Goal: Find specific page/section: Find specific page/section

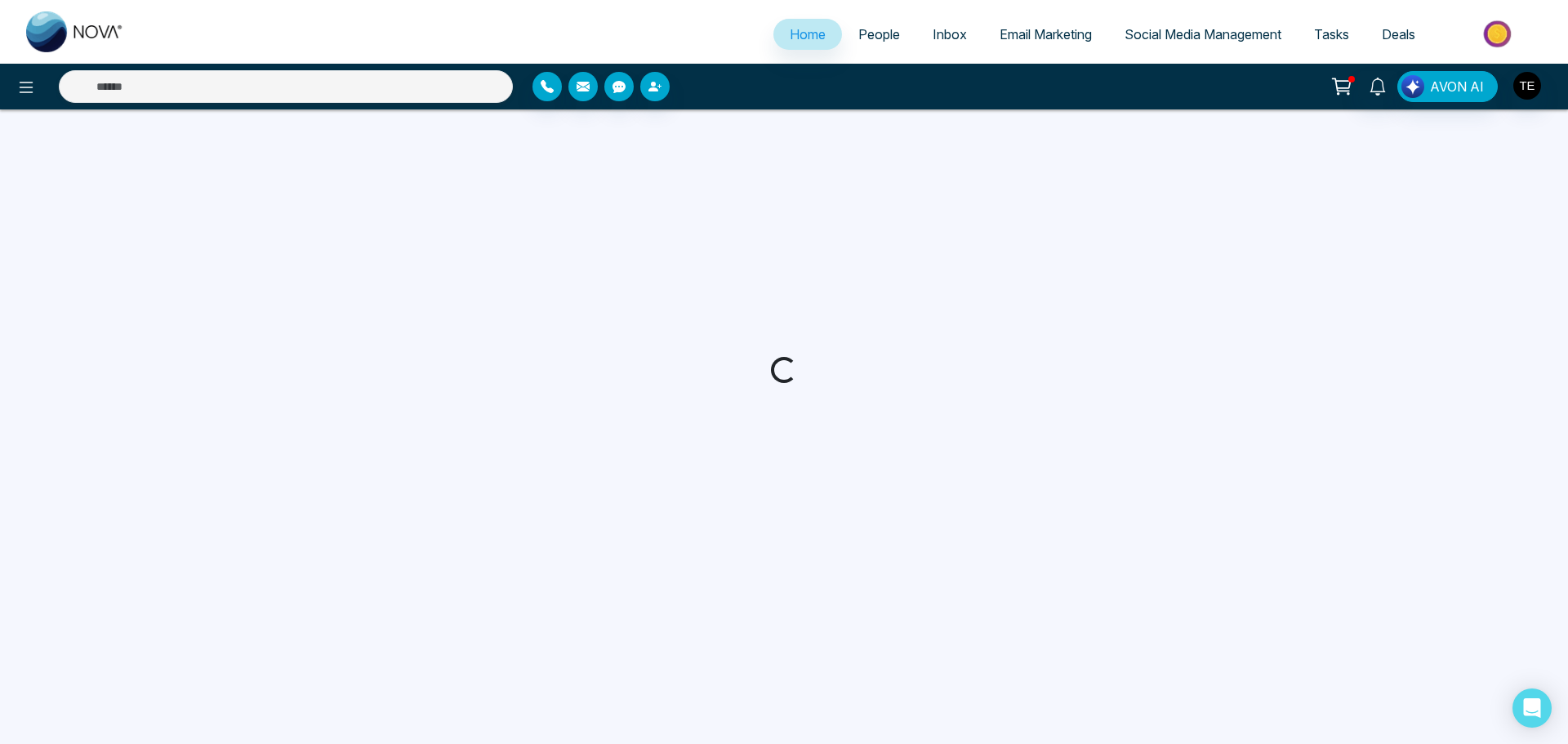
select select "*"
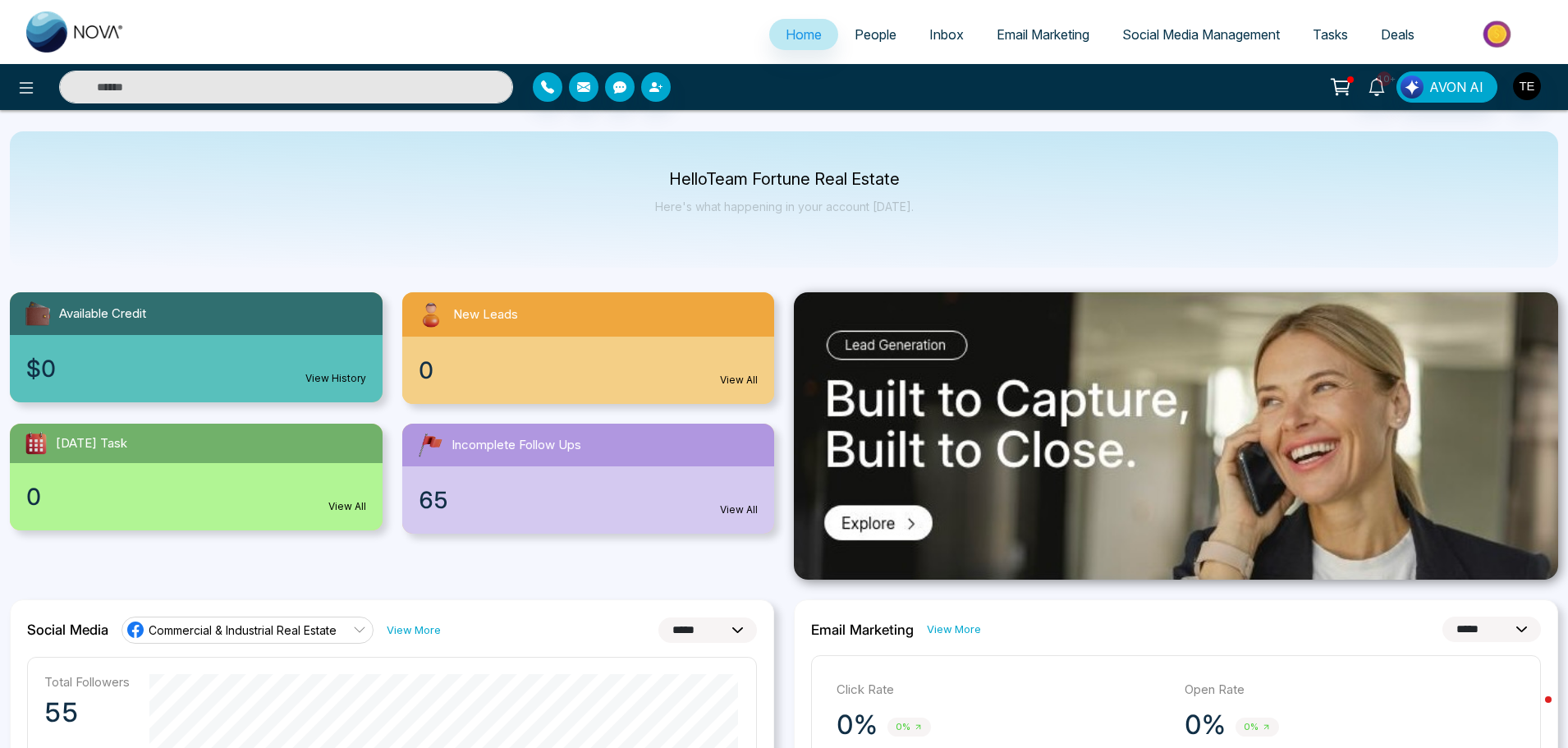
click at [163, 87] on input "text" at bounding box center [286, 87] width 454 height 33
click at [364, 188] on div "Hello Team Fortune Real Estate Here's what happening in your account [DATE]." at bounding box center [784, 199] width 1548 height 137
click at [1395, 32] on span "Deals" at bounding box center [1398, 34] width 34 height 16
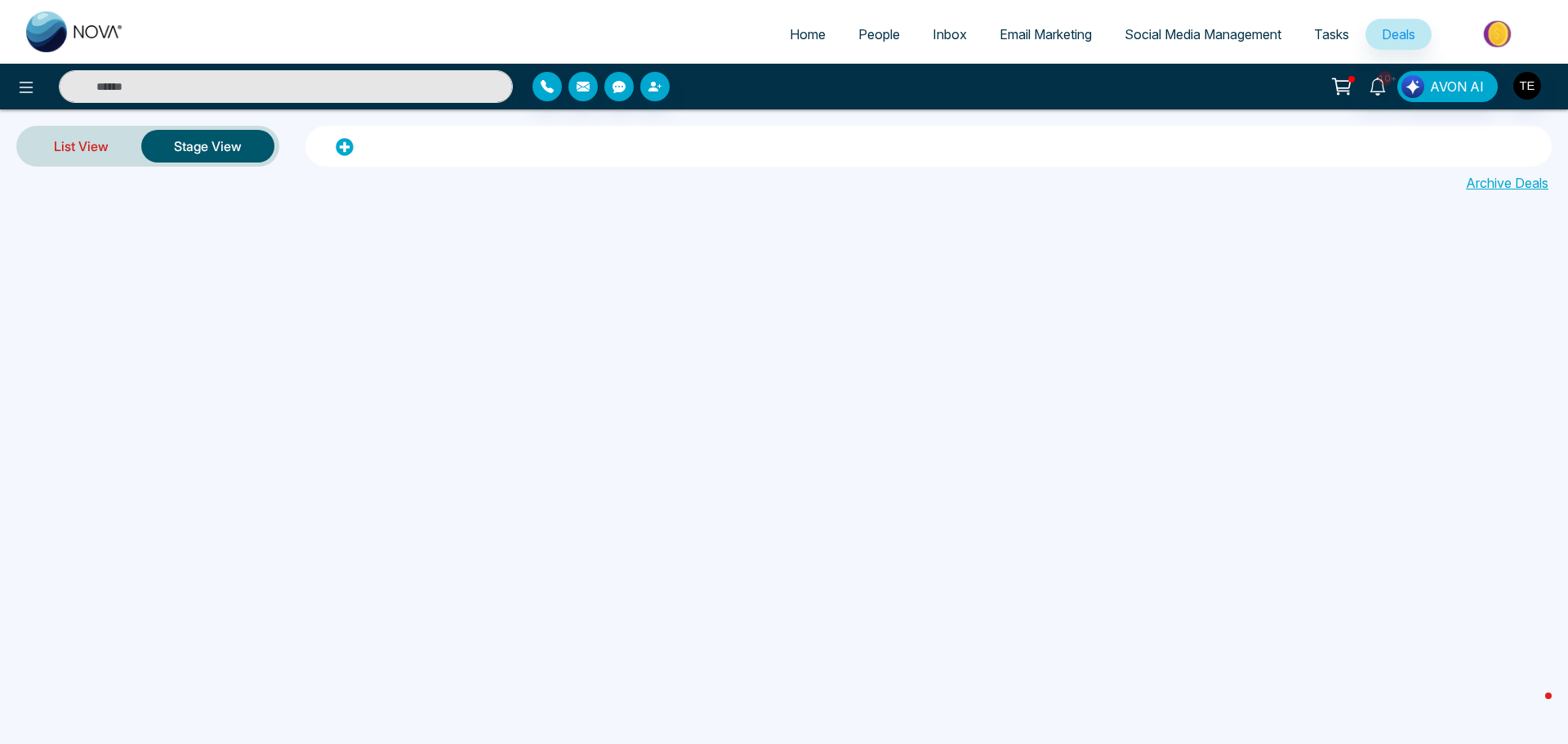
click at [54, 132] on link "List View" at bounding box center [81, 146] width 120 height 39
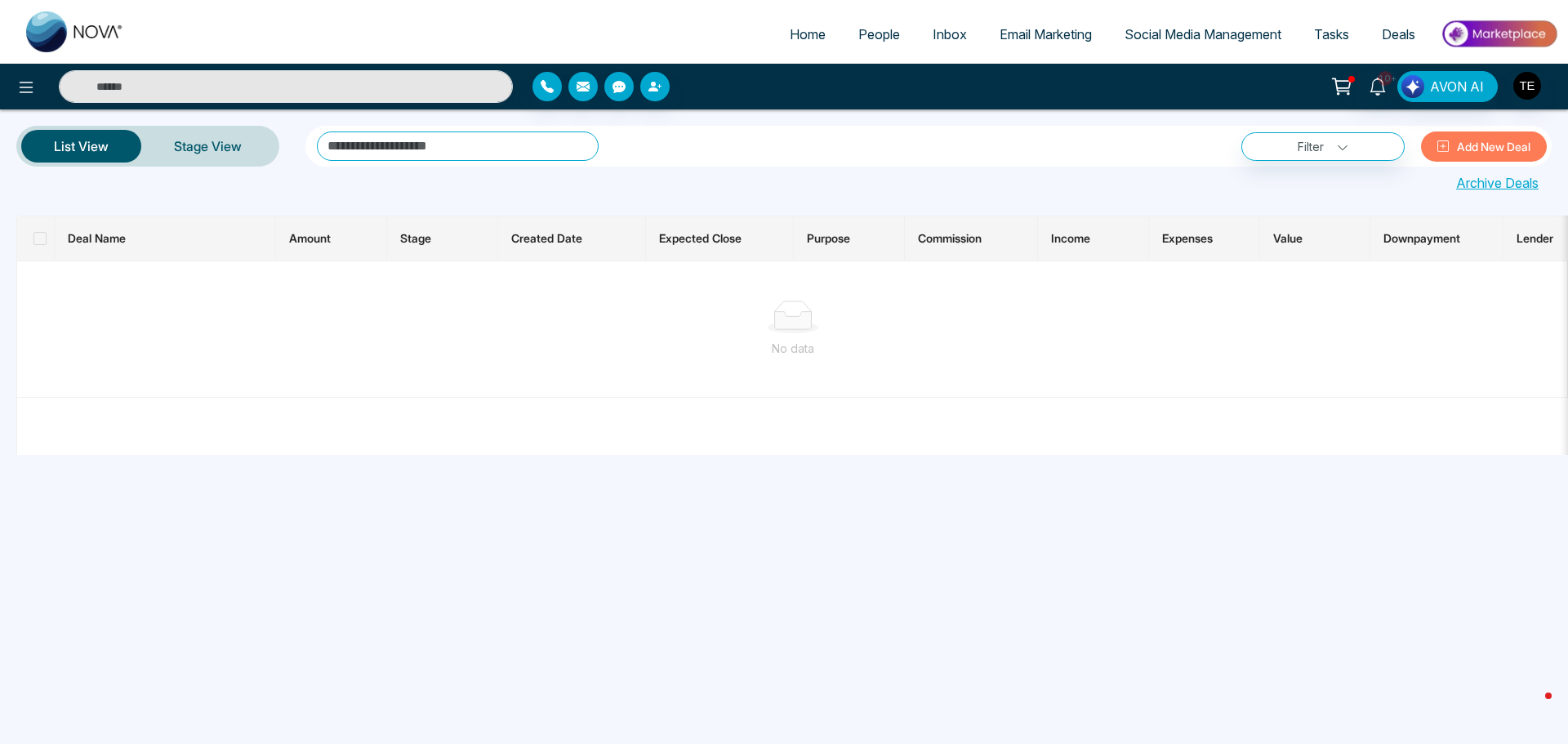
click at [547, 243] on span "Created Date" at bounding box center [547, 238] width 71 height 14
click at [878, 36] on span "People" at bounding box center [879, 34] width 41 height 16
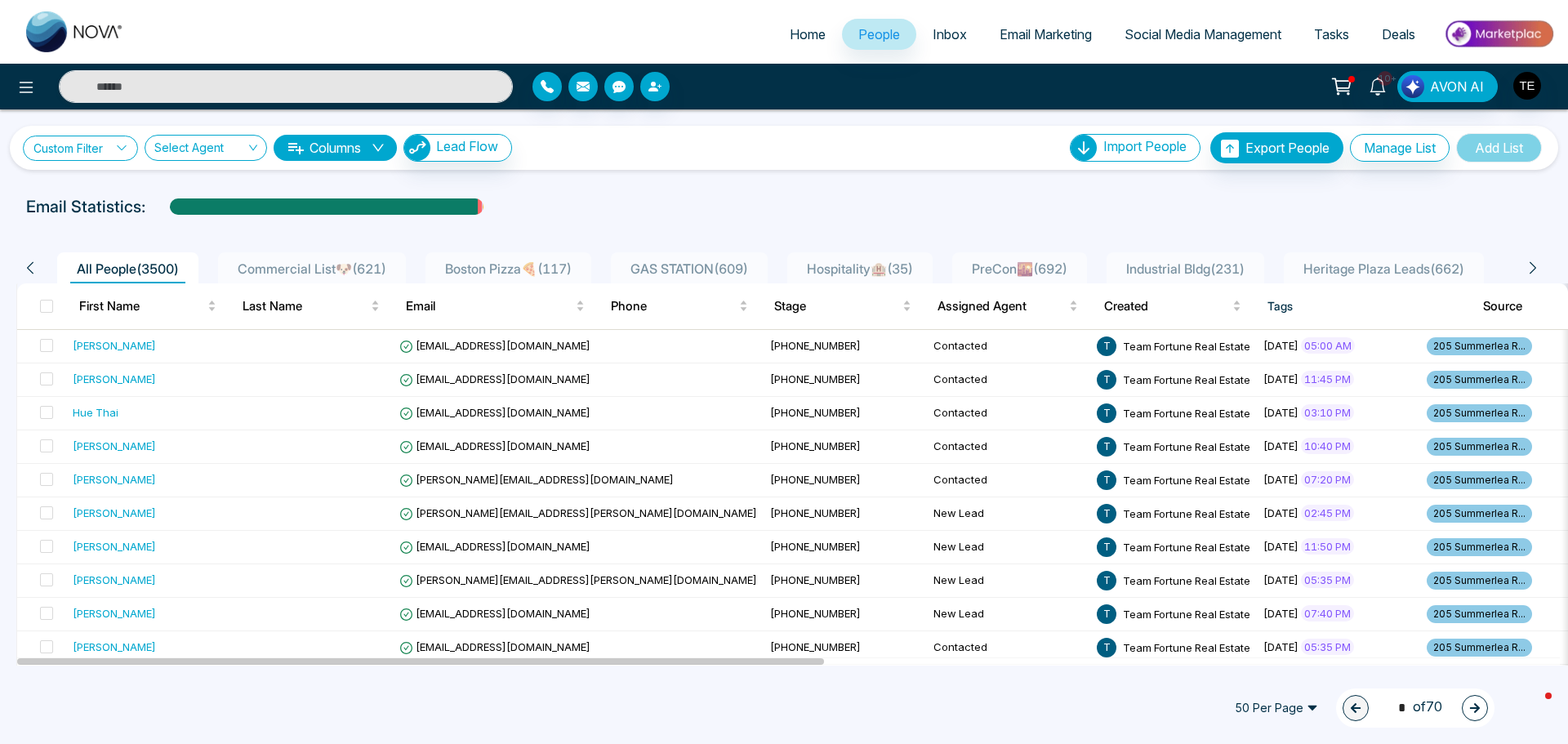
click at [125, 144] on icon at bounding box center [122, 148] width 11 height 11
drag, startPoint x: 4, startPoint y: 237, endPoint x: 0, endPoint y: 246, distance: 9.8
click at [4, 236] on div "Custom Filter Choose a filter Cancel Apply Select Agent Columns Lead Flow Impor…" at bounding box center [784, 388] width 1568 height 557
click at [125, 146] on icon at bounding box center [122, 148] width 11 height 11
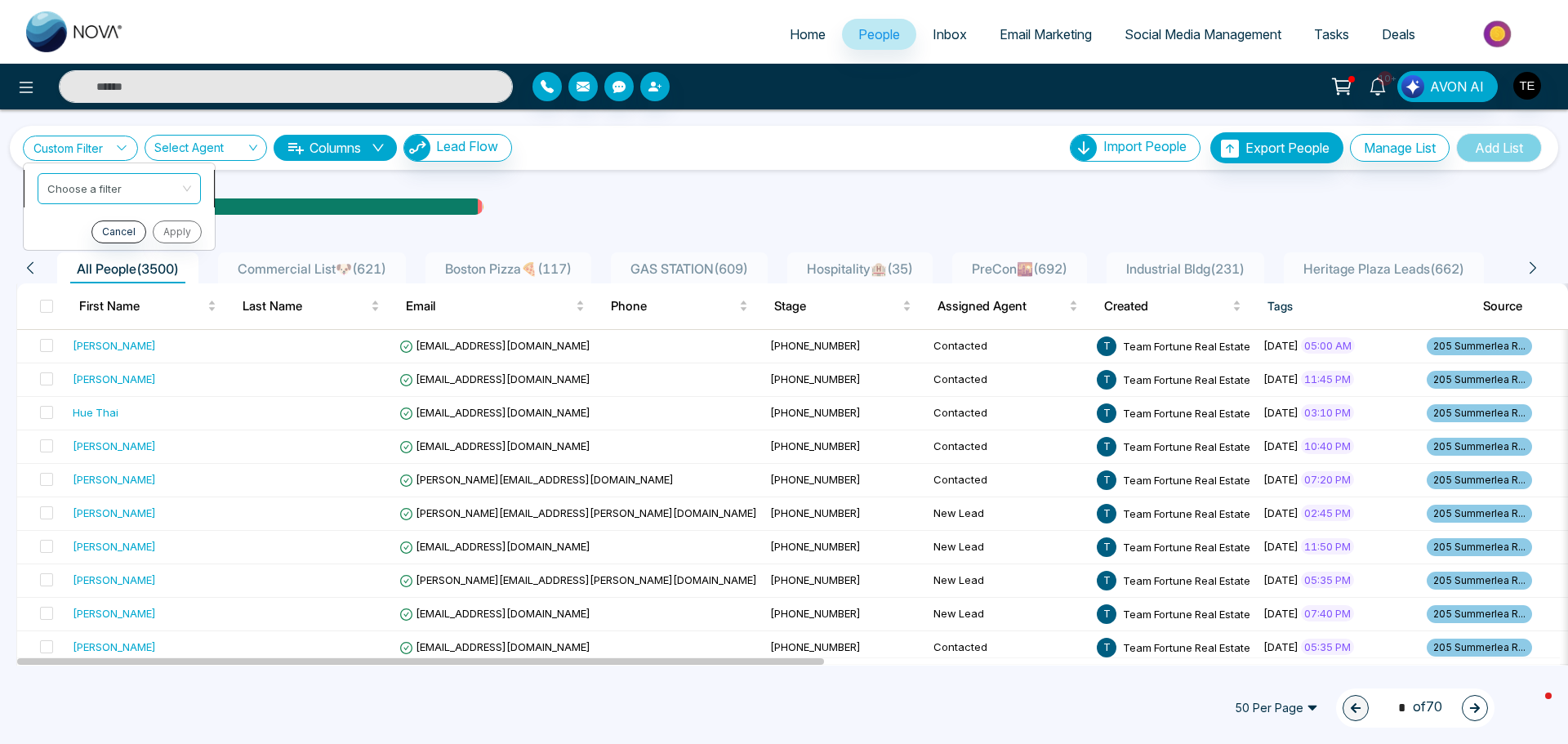
click at [189, 188] on div "Choose a filter" at bounding box center [119, 188] width 163 height 31
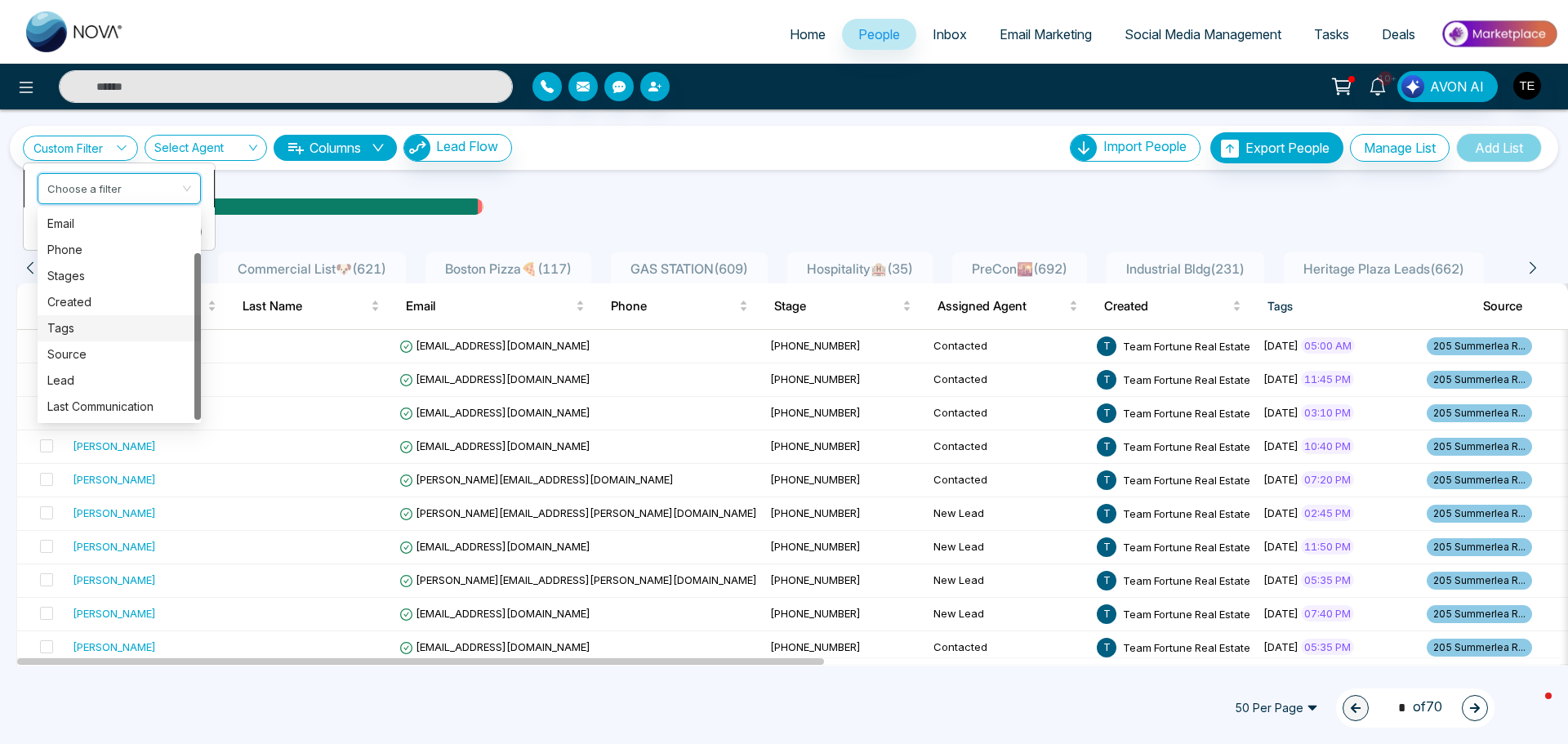
click at [73, 329] on div "Tags" at bounding box center [119, 328] width 143 height 18
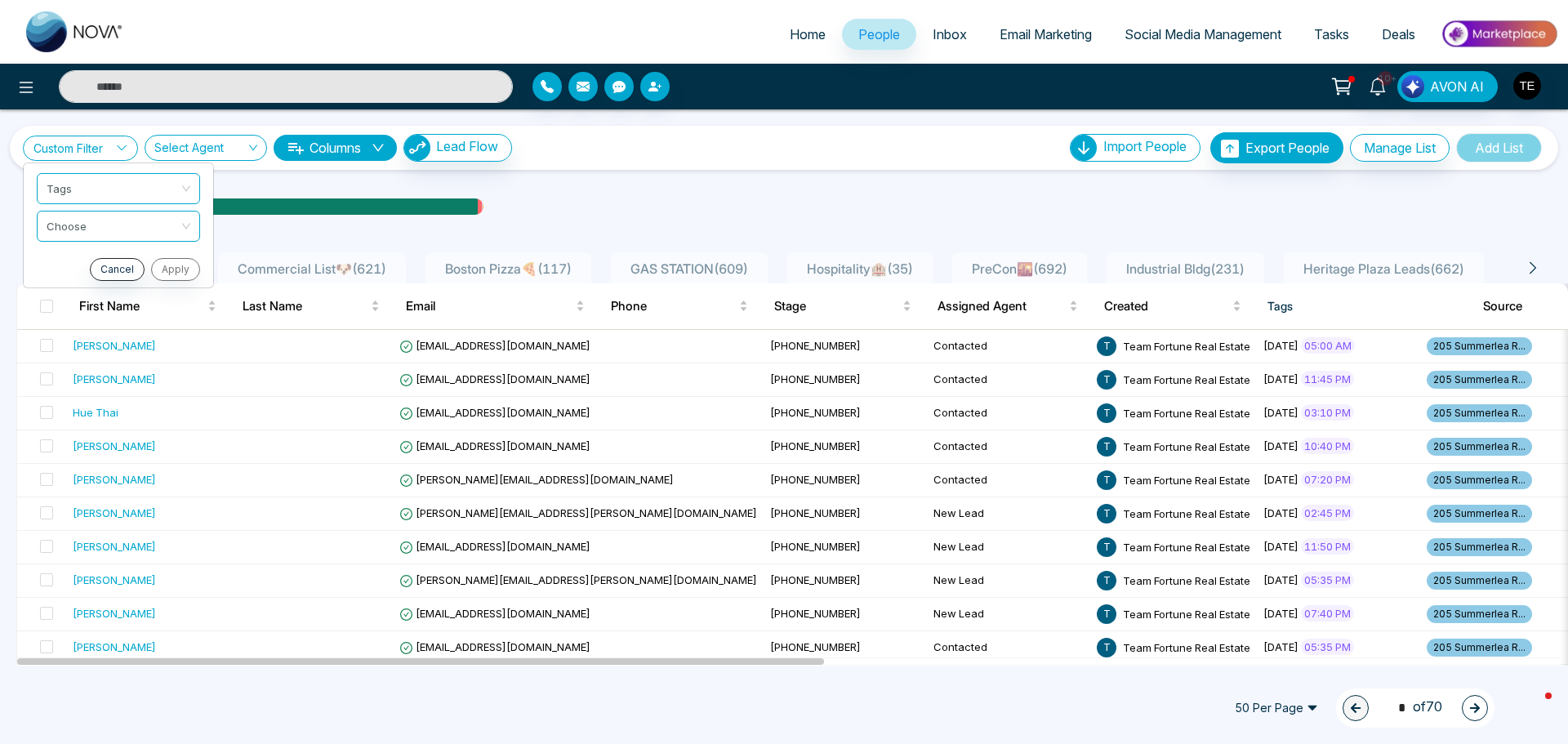
click at [123, 146] on icon at bounding box center [122, 148] width 11 height 11
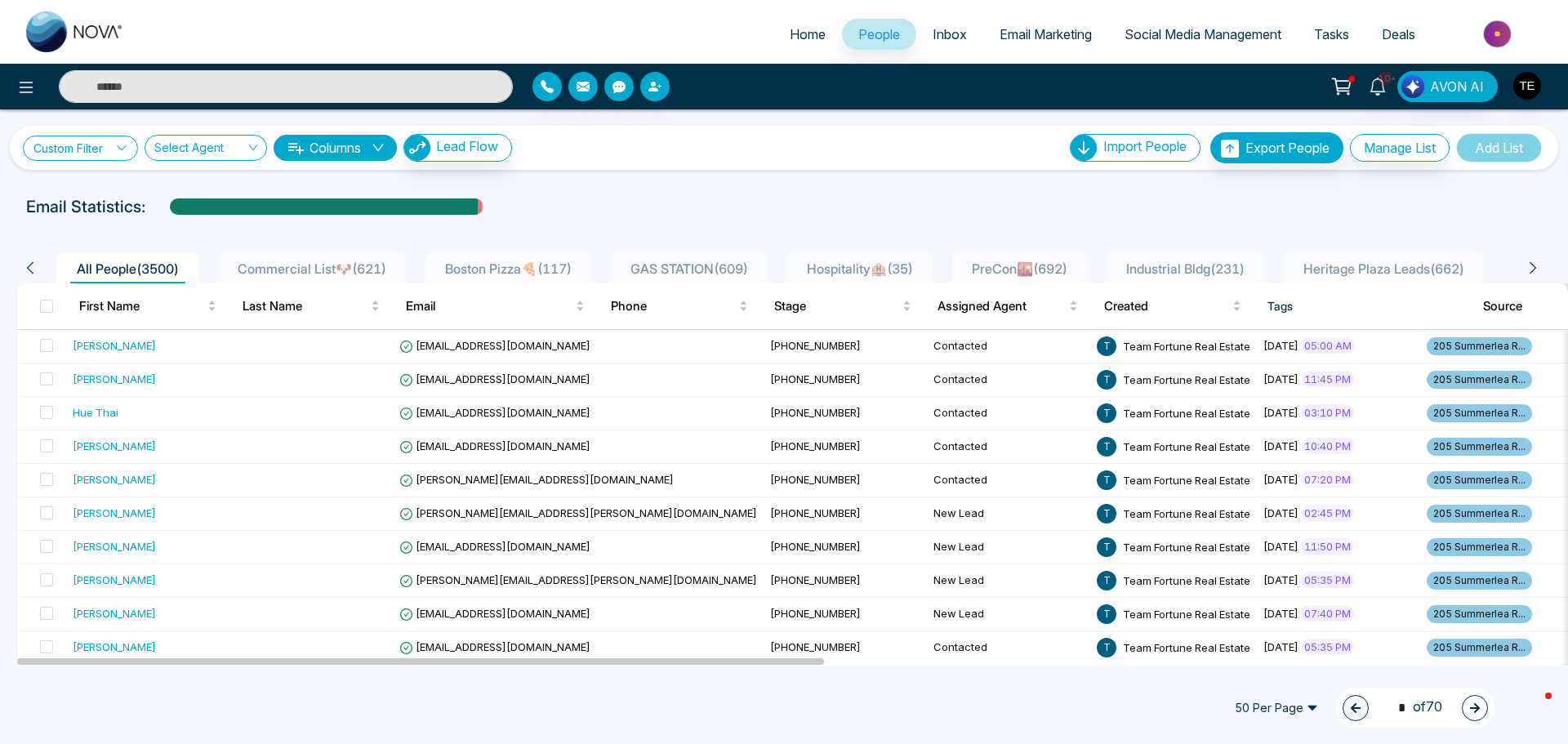
click at [123, 148] on icon at bounding box center [122, 148] width 11 height 11
click at [244, 177] on div "Custom Filter Tags created tags source Last Name Email Phone Stages Created Tag…" at bounding box center [784, 388] width 1568 height 557
click at [806, 30] on span "Home" at bounding box center [807, 34] width 36 height 16
select select "*"
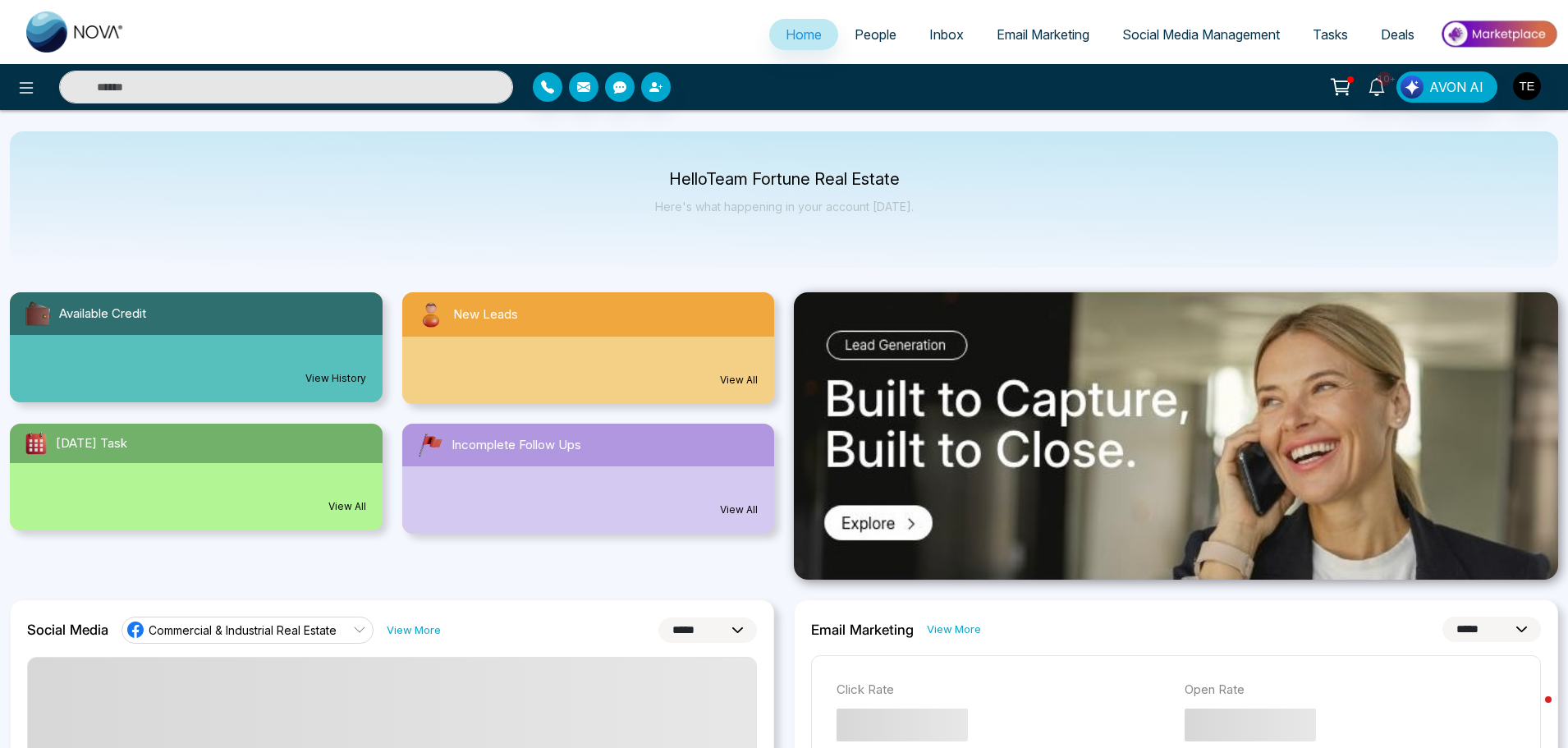
click at [941, 32] on span "Inbox" at bounding box center [946, 34] width 35 height 16
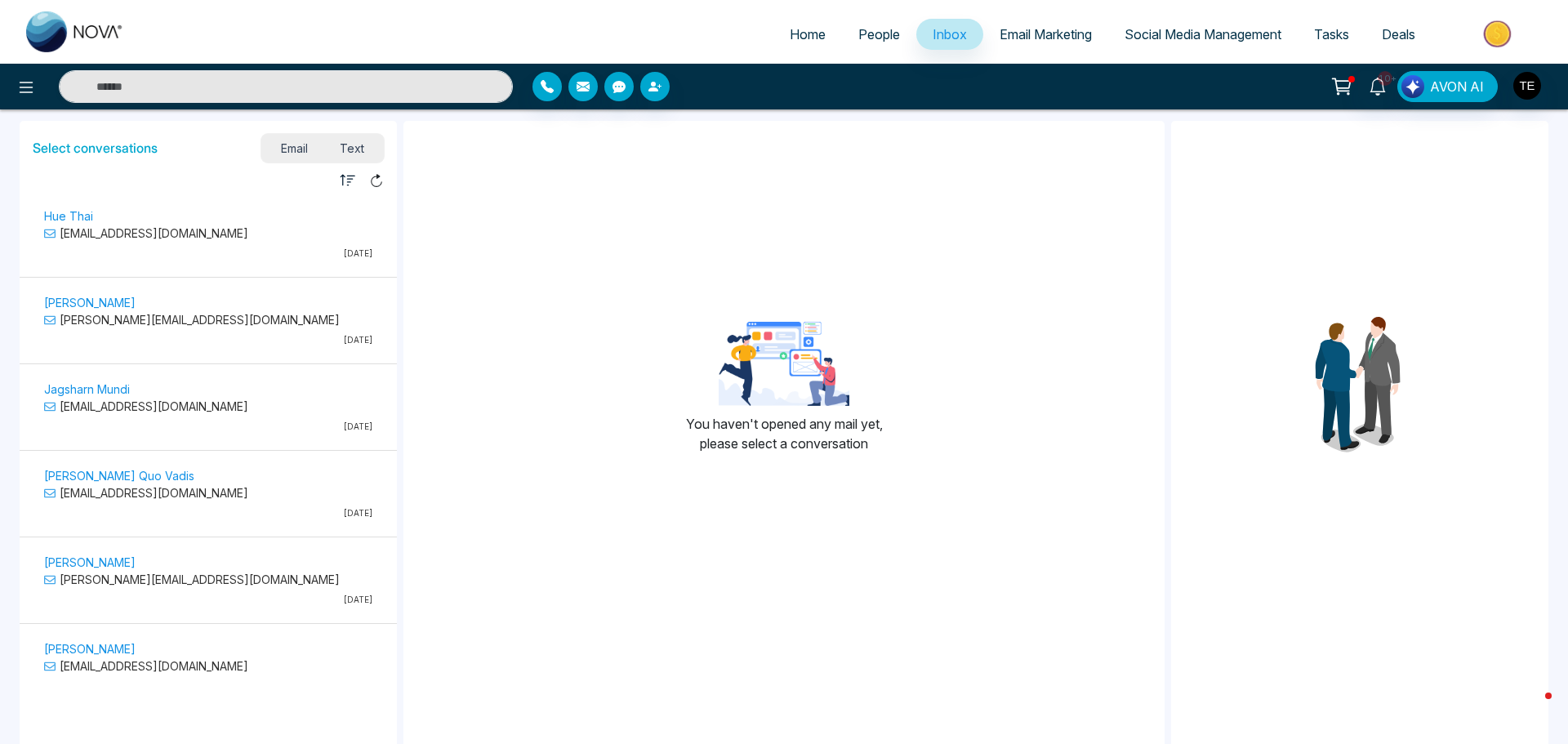
click at [870, 37] on span "People" at bounding box center [879, 34] width 41 height 16
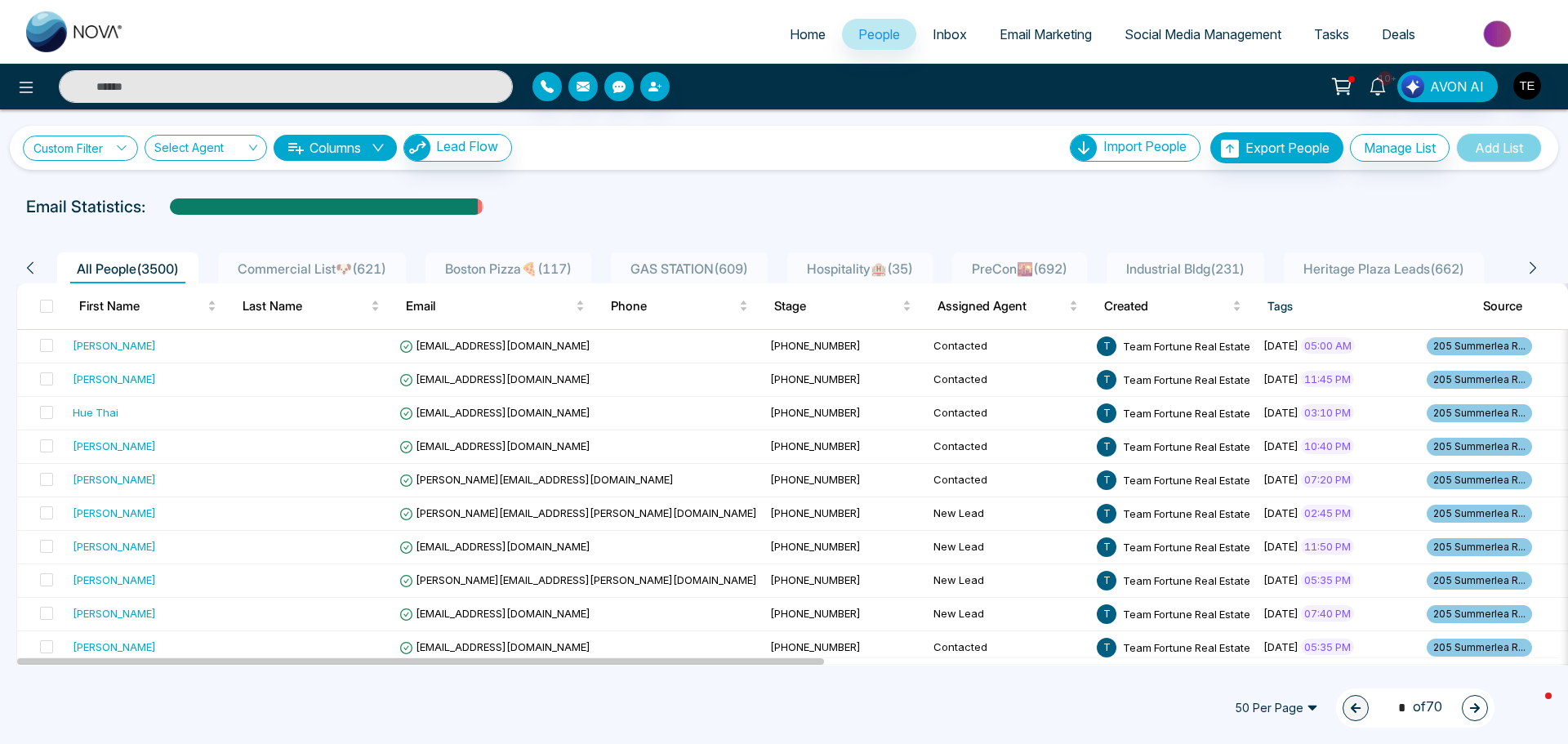
click at [122, 147] on icon at bounding box center [122, 148] width 11 height 11
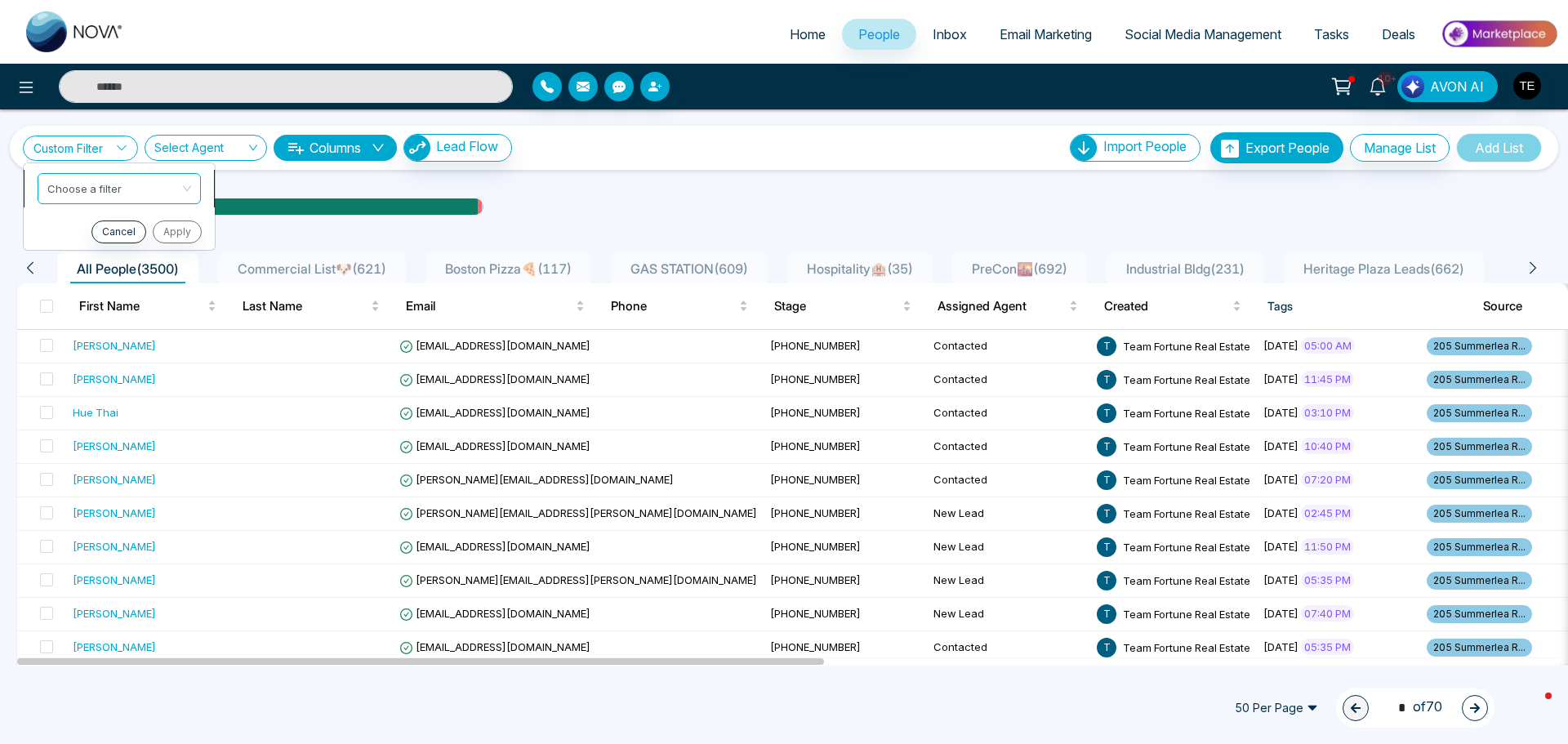
click at [189, 188] on div "Choose a filter" at bounding box center [119, 188] width 163 height 31
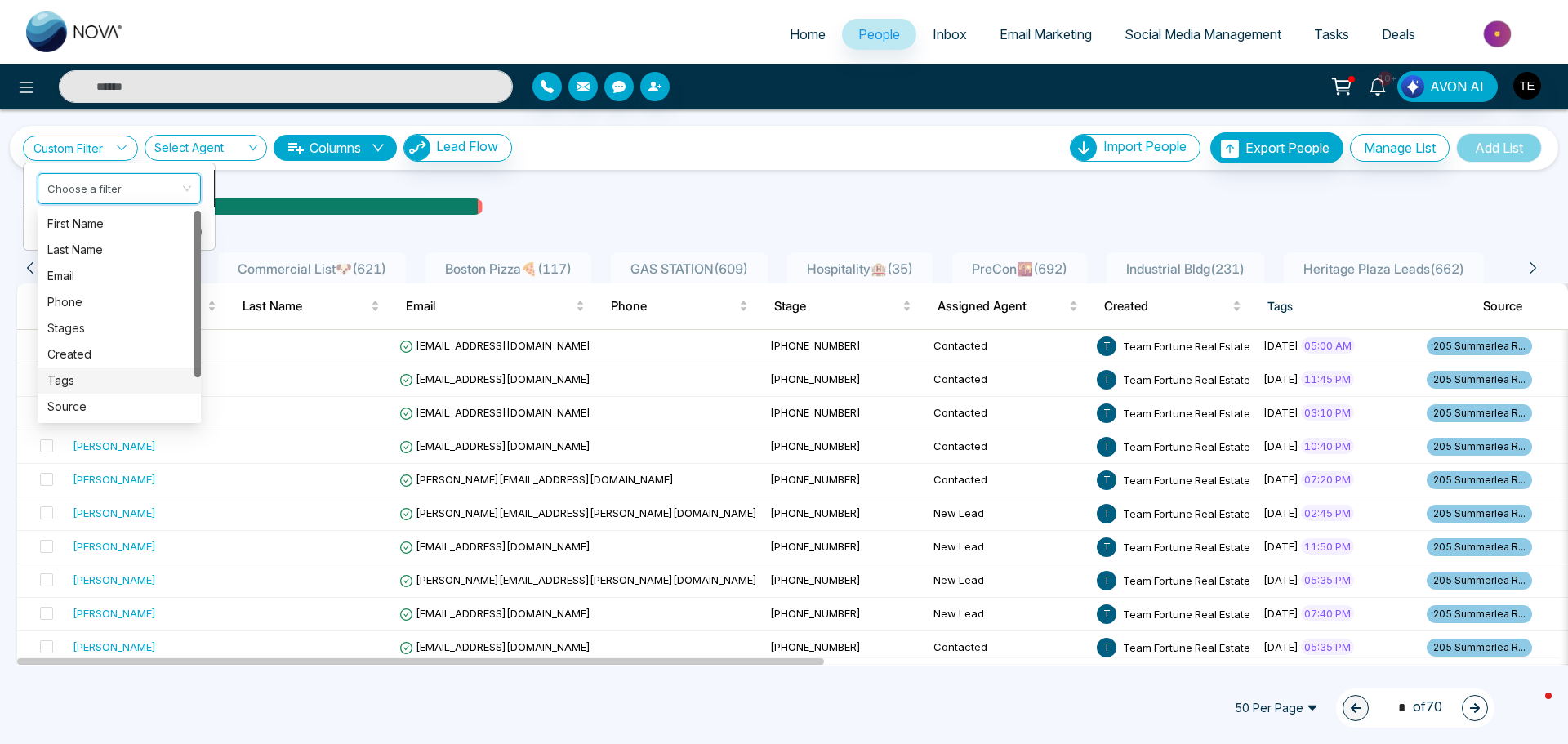
click at [67, 378] on div "Tags" at bounding box center [119, 380] width 143 height 18
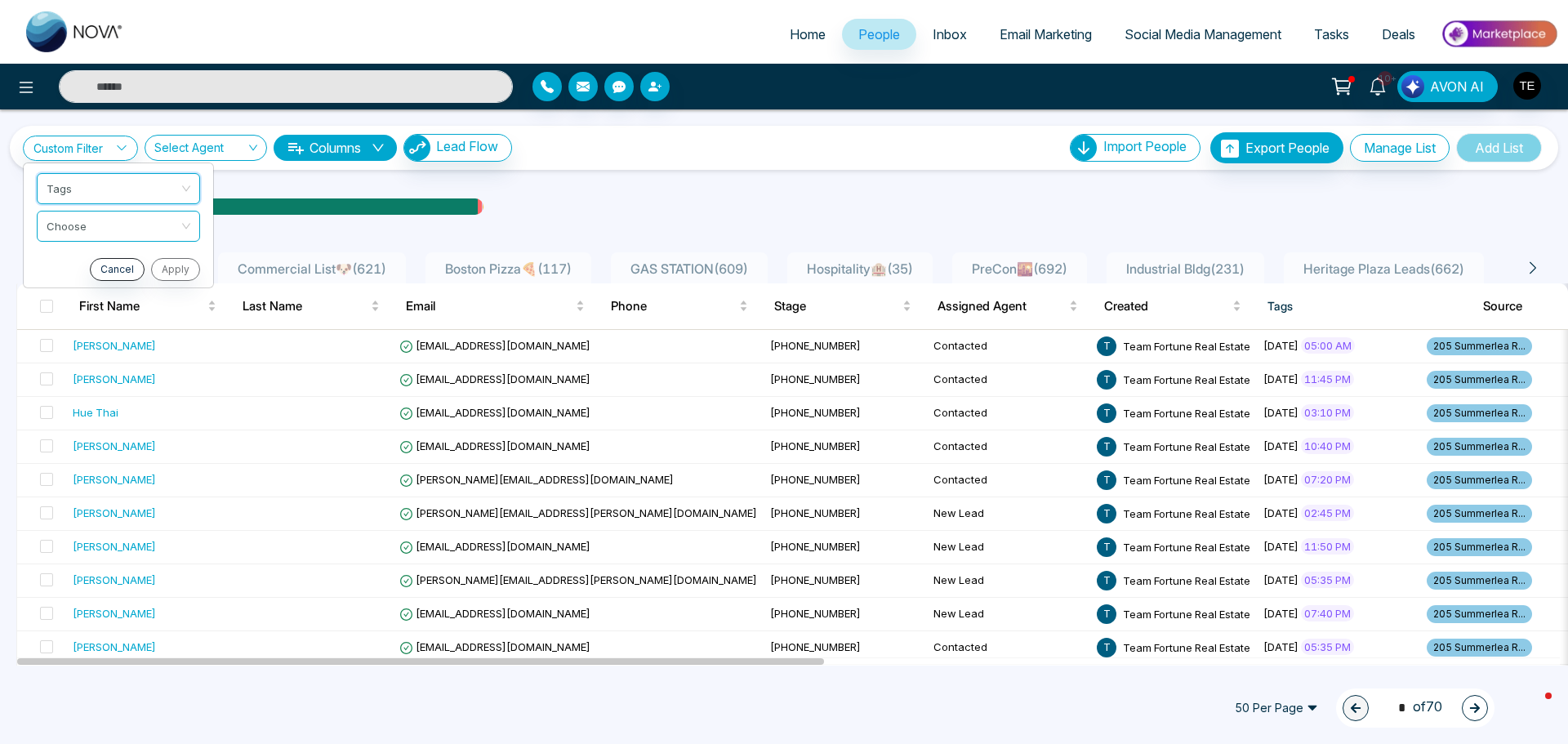
click at [556, 186] on div "Custom Filter Tags Tags created tags source First Name Last Name Email Phone St…" at bounding box center [784, 388] width 1568 height 557
